Goal: Task Accomplishment & Management: Use online tool/utility

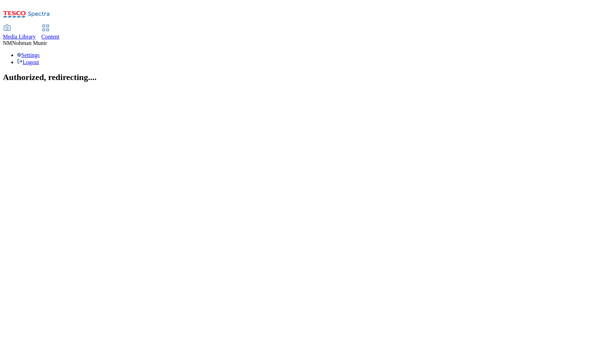
click at [60, 34] on span "Content" at bounding box center [50, 37] width 18 height 6
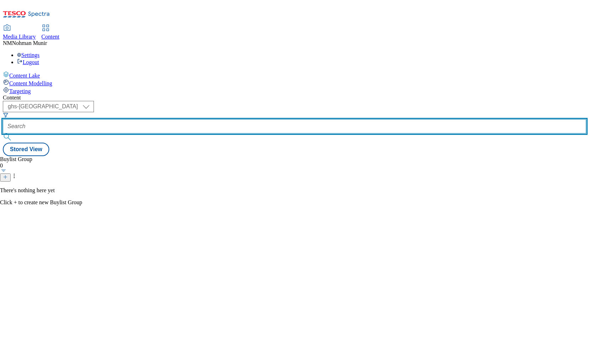
click at [177, 119] on input "text" at bounding box center [294, 126] width 583 height 14
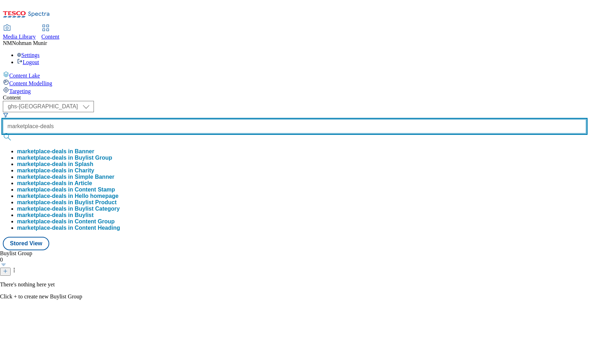
type input "marketplace-deals"
click at [3, 134] on button "submit" at bounding box center [8, 137] width 10 height 7
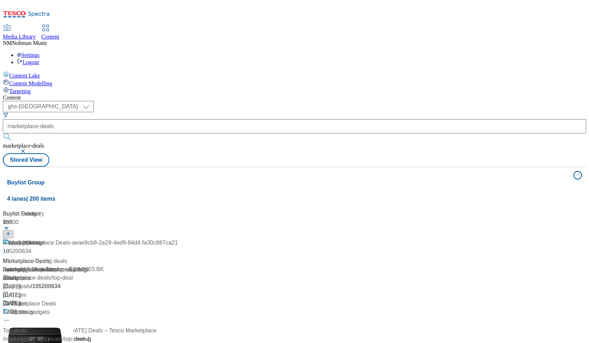
click at [177, 300] on div "Marketplace Deals" at bounding box center [90, 309] width 175 height 18
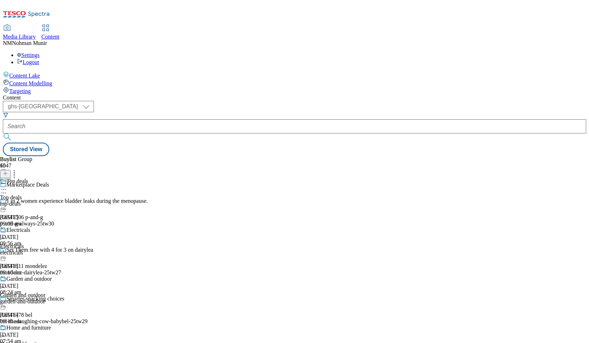
scroll to position [64, 0]
click at [56, 250] on div "electricals" at bounding box center [28, 253] width 56 height 6
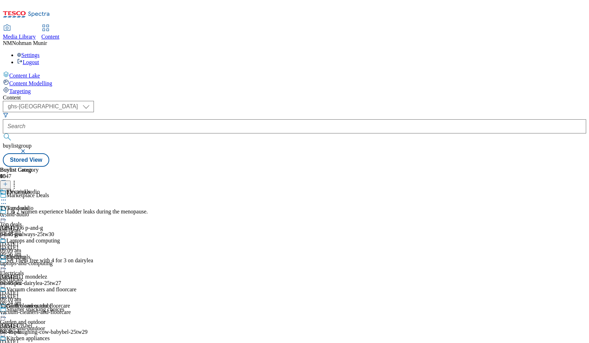
click at [7, 262] on icon at bounding box center [3, 265] width 7 height 7
click at [45, 343] on span "Un-publish" at bounding box center [33, 345] width 23 height 5
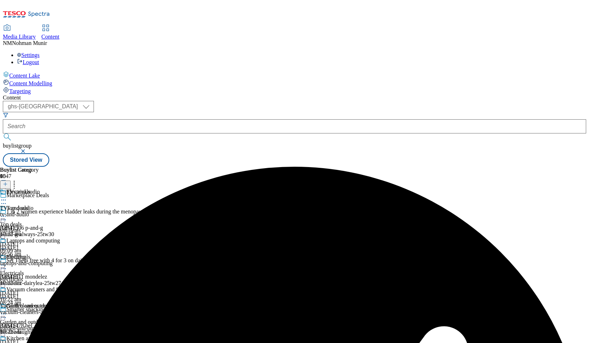
click at [4, 265] on circle at bounding box center [3, 265] width 1 height 1
click at [49, 317] on button "Un-preview" at bounding box center [31, 321] width 34 height 8
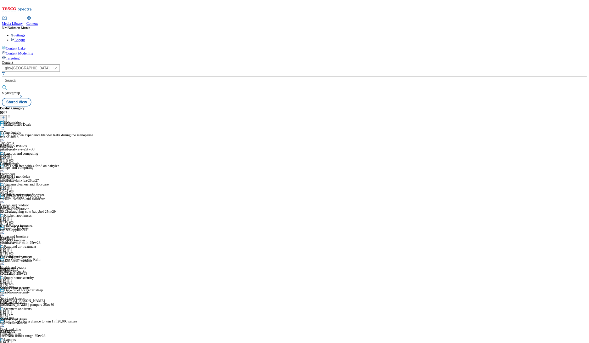
scroll to position [21, 0]
